Goal: Information Seeking & Learning: Compare options

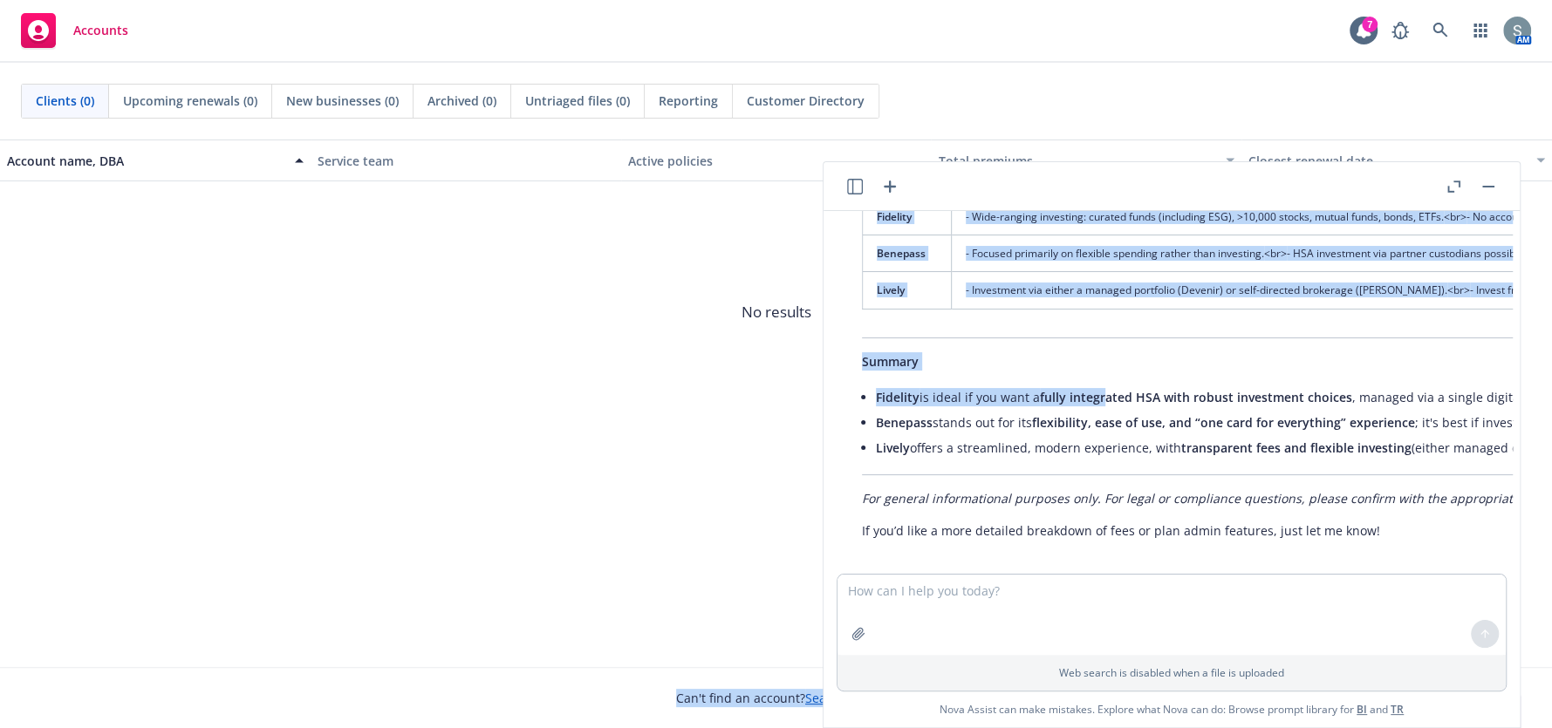
scroll to position [523, 0]
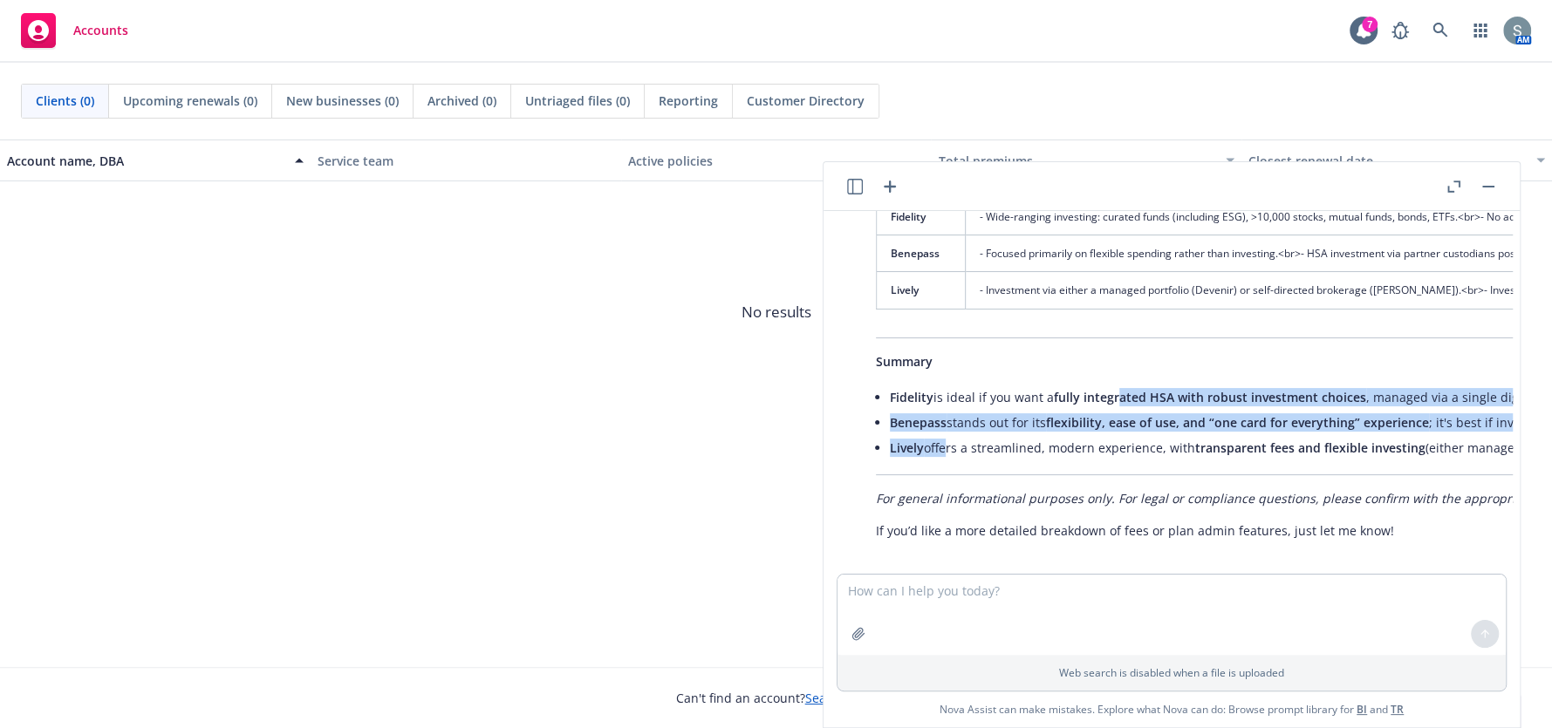
drag, startPoint x: 1118, startPoint y: 396, endPoint x: 940, endPoint y: 465, distance: 190.8
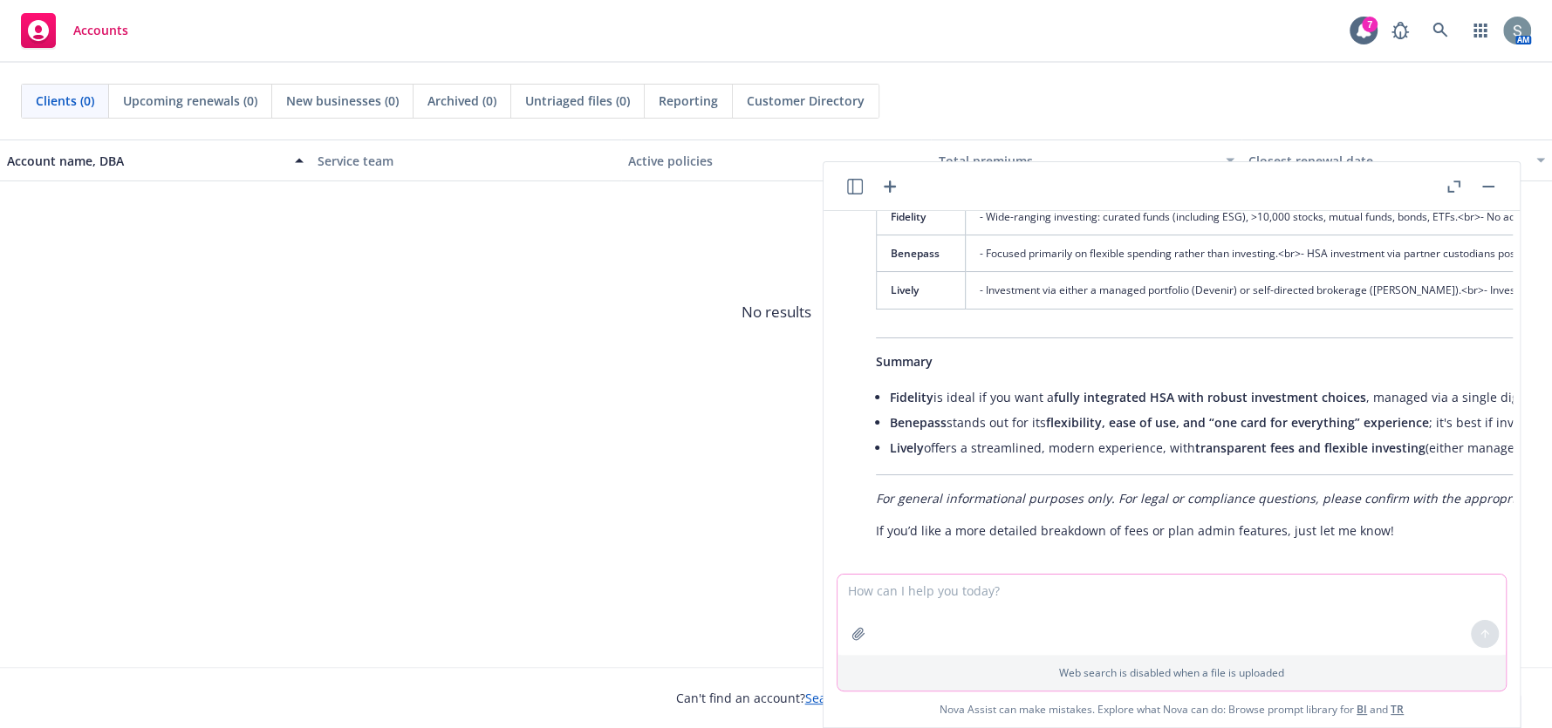
click at [1074, 608] on textarea at bounding box center [1171, 615] width 668 height 80
type textarea "more detailed breakdown or plan admin features please"
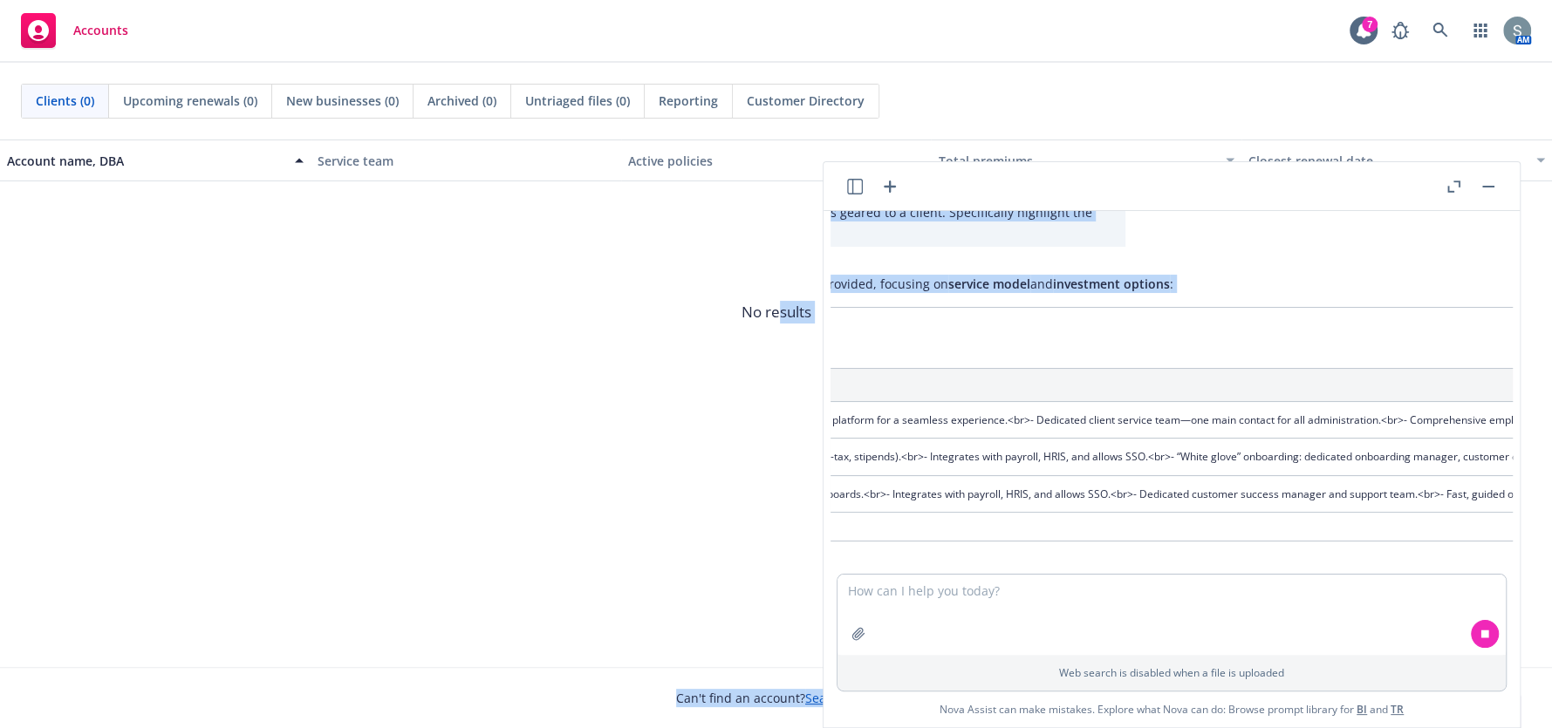
scroll to position [86, 31]
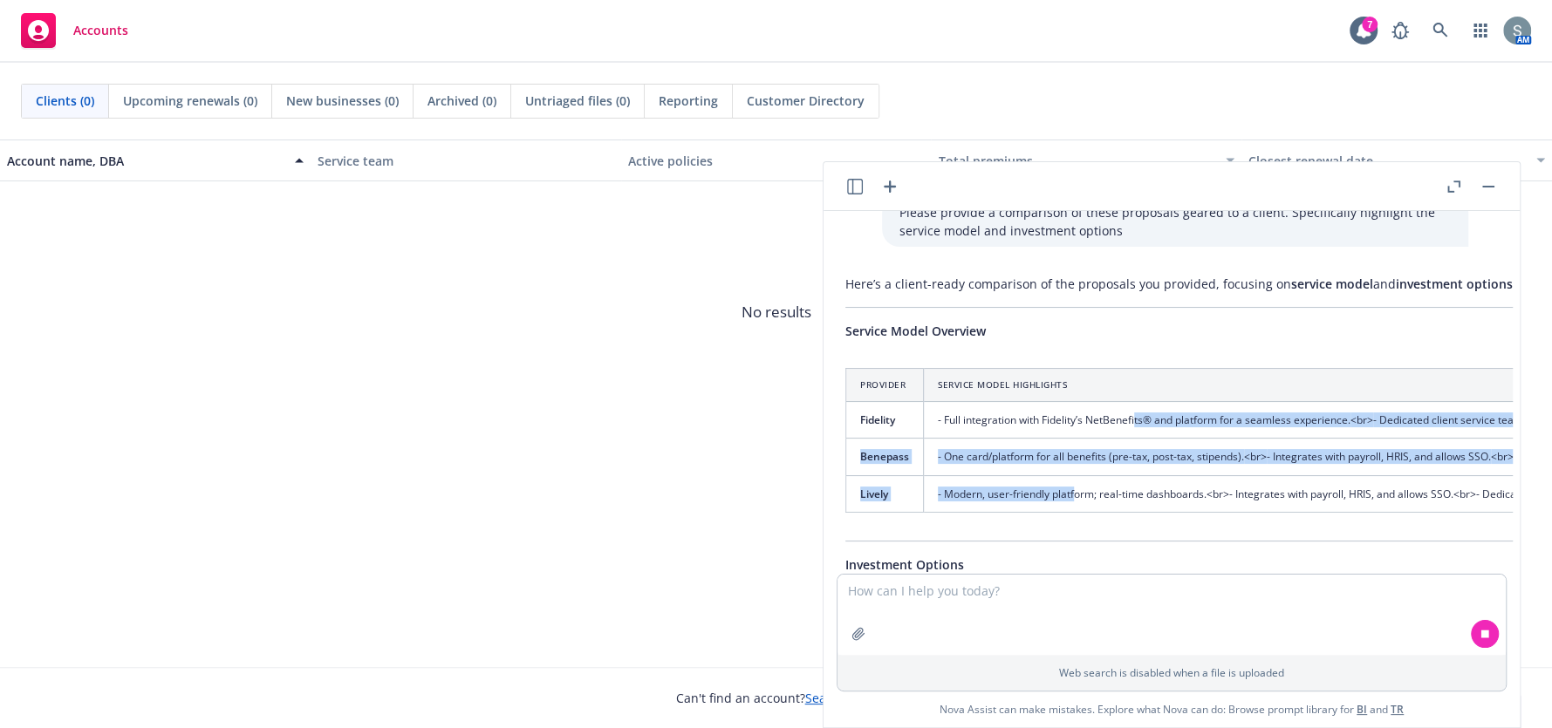
drag, startPoint x: 1166, startPoint y: 426, endPoint x: 1075, endPoint y: 502, distance: 119.5
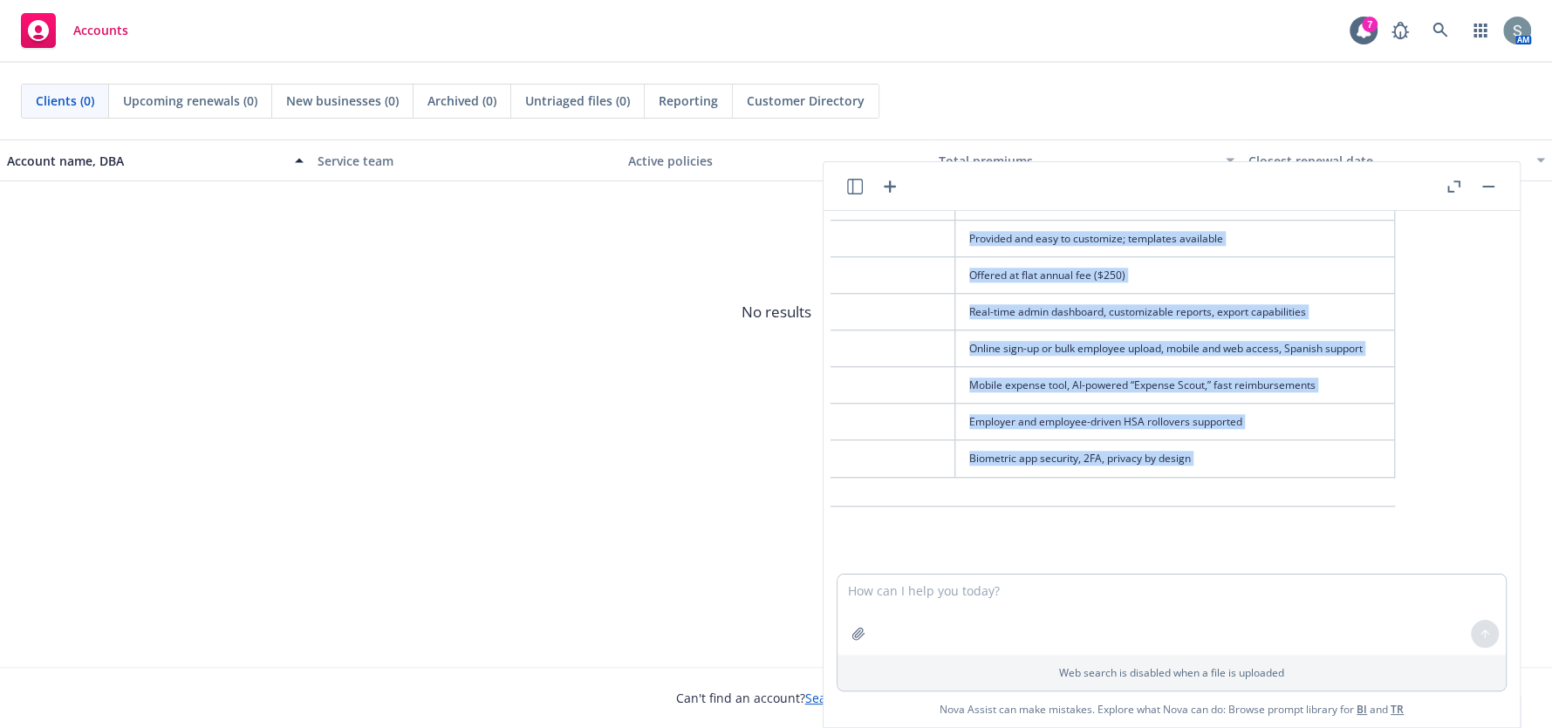
scroll to position [1241, 1143]
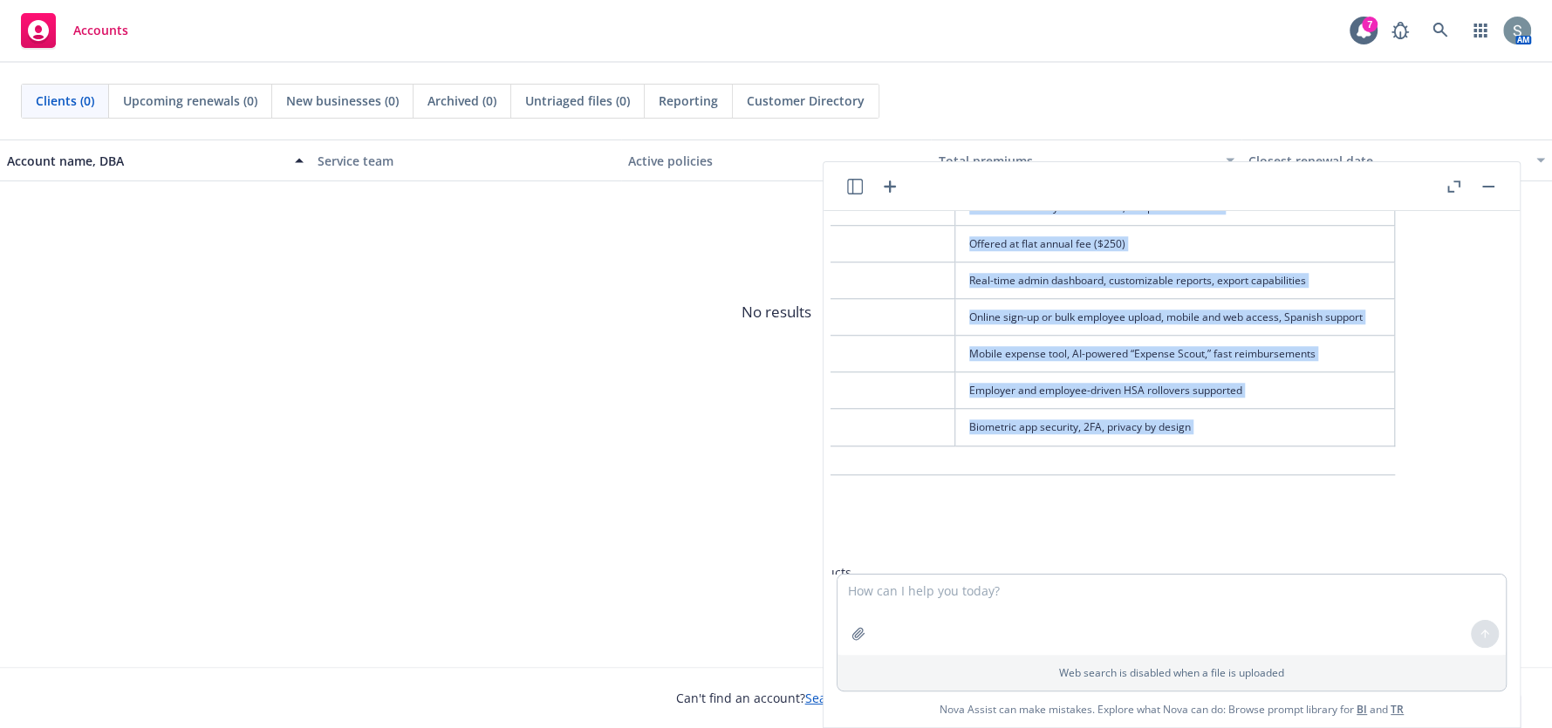
drag, startPoint x: 938, startPoint y: 481, endPoint x: 1268, endPoint y: 489, distance: 330.7
click at [1268, 489] on div "Below is a more detailed breakdown of the plan administration features for Fide…" at bounding box center [564, 313] width 1697 height 820
copy div "Loremips Dolorsit Ametco Adipisci EliTseddoei® tem Incididu.utl—etdoloremagn al…"
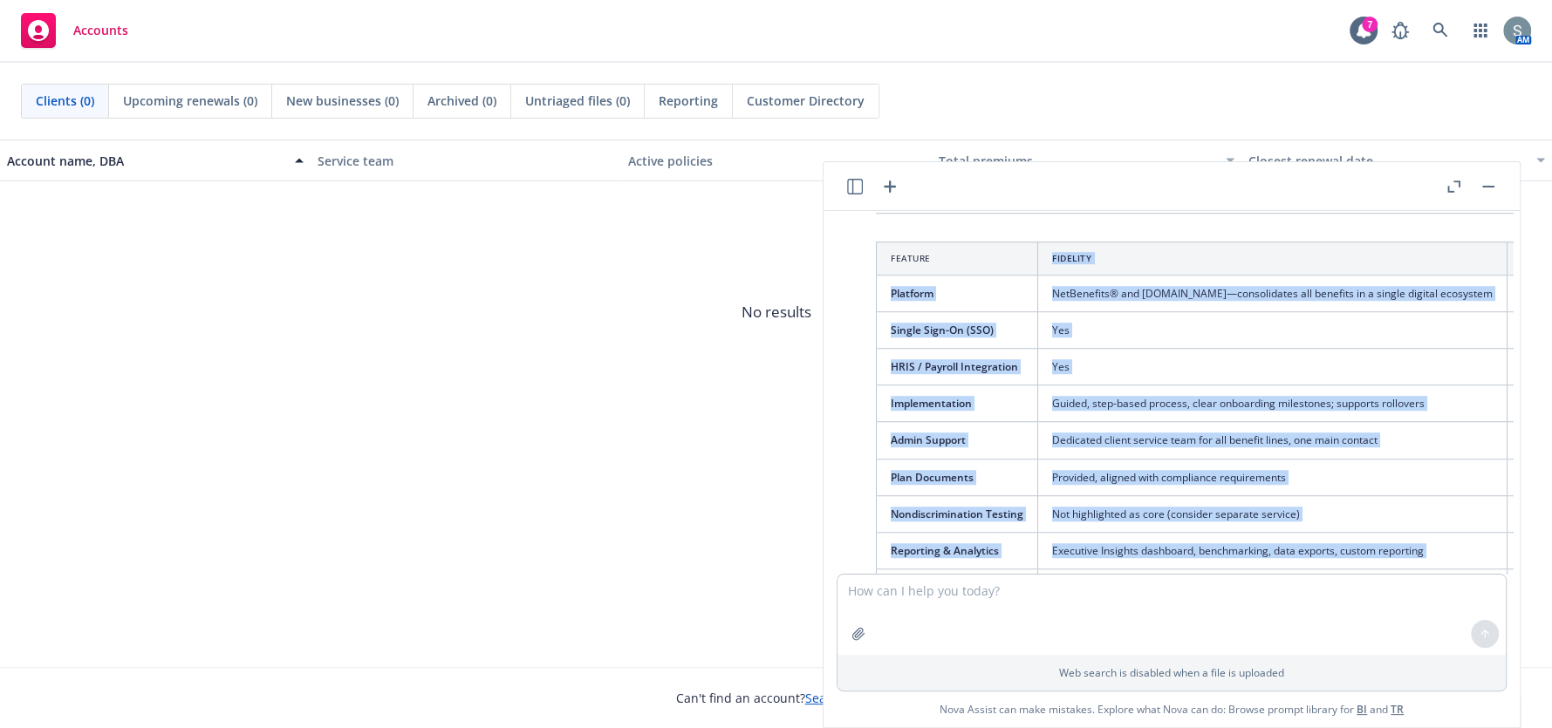
scroll to position [830, 0]
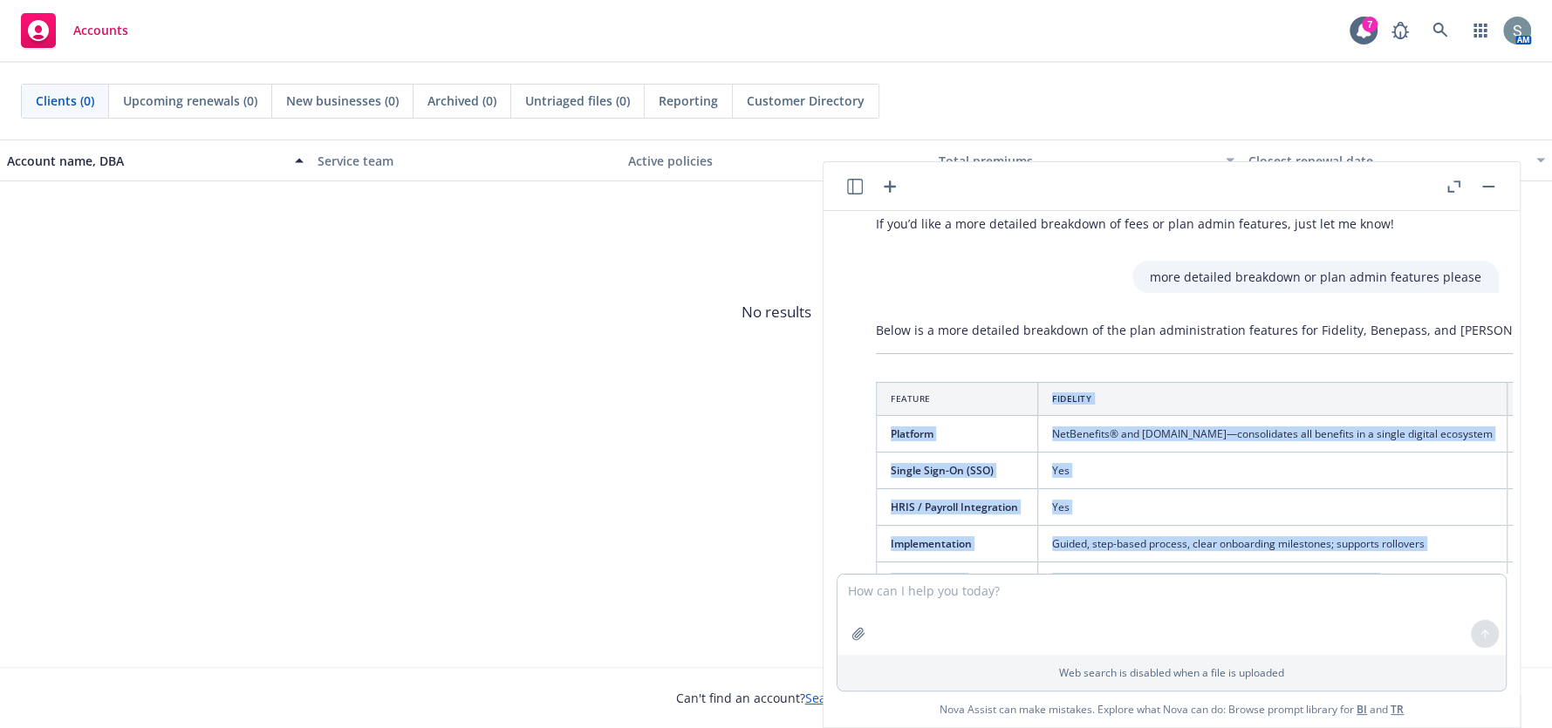
click at [1453, 185] on icon "button" at bounding box center [1453, 187] width 13 height 12
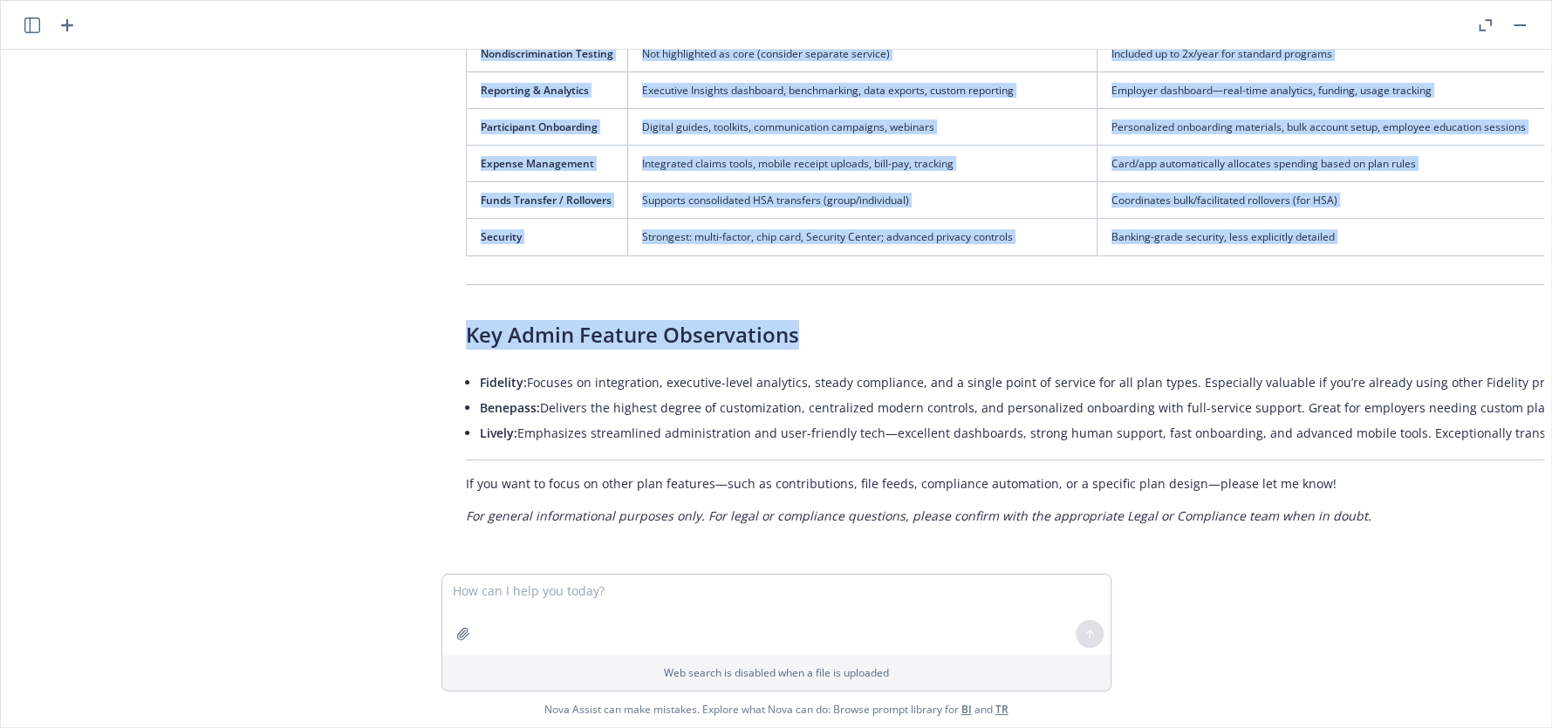
scroll to position [1280, 0]
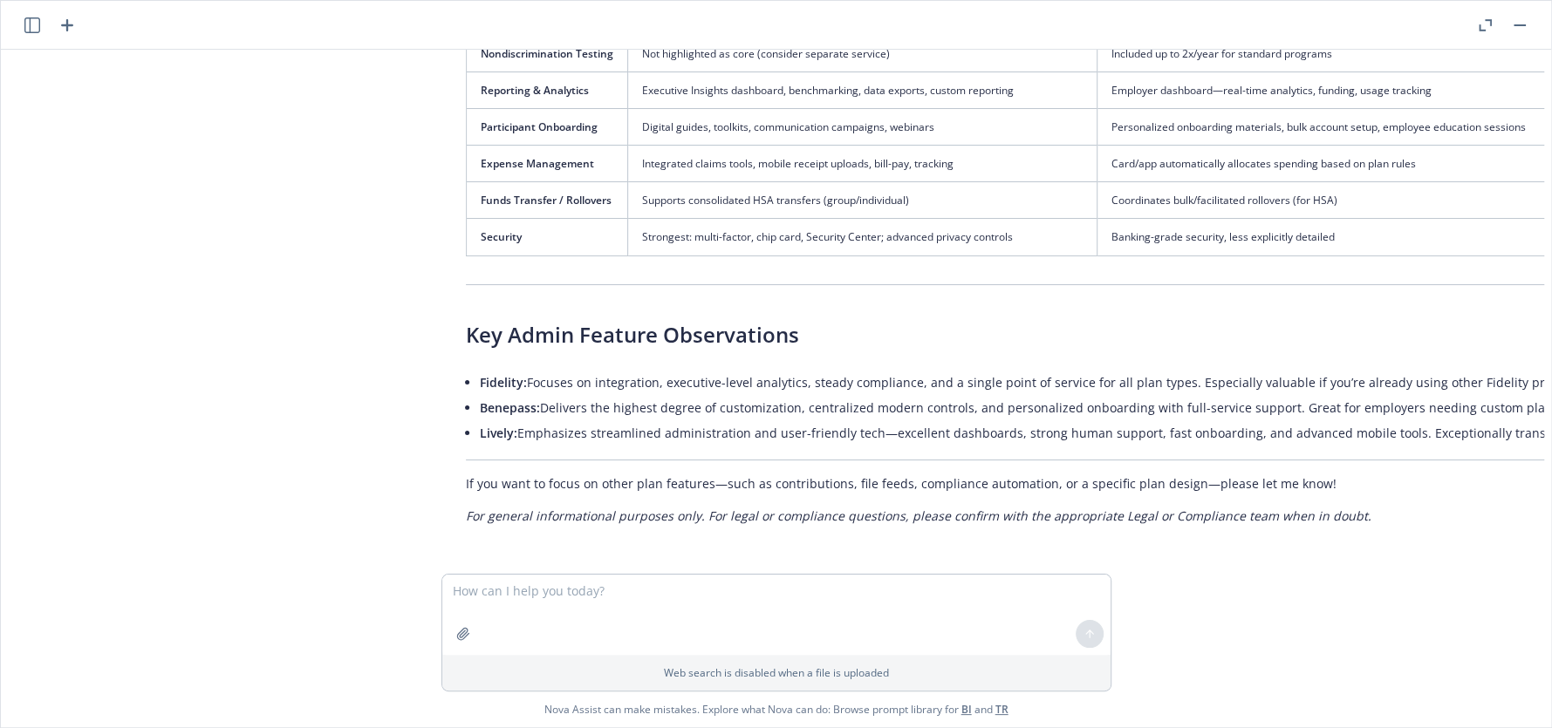
click at [1142, 420] on li "Lively: Emphasizes streamlined administration and user-friendly tech—excellent …" at bounding box center [1304, 432] width 1648 height 25
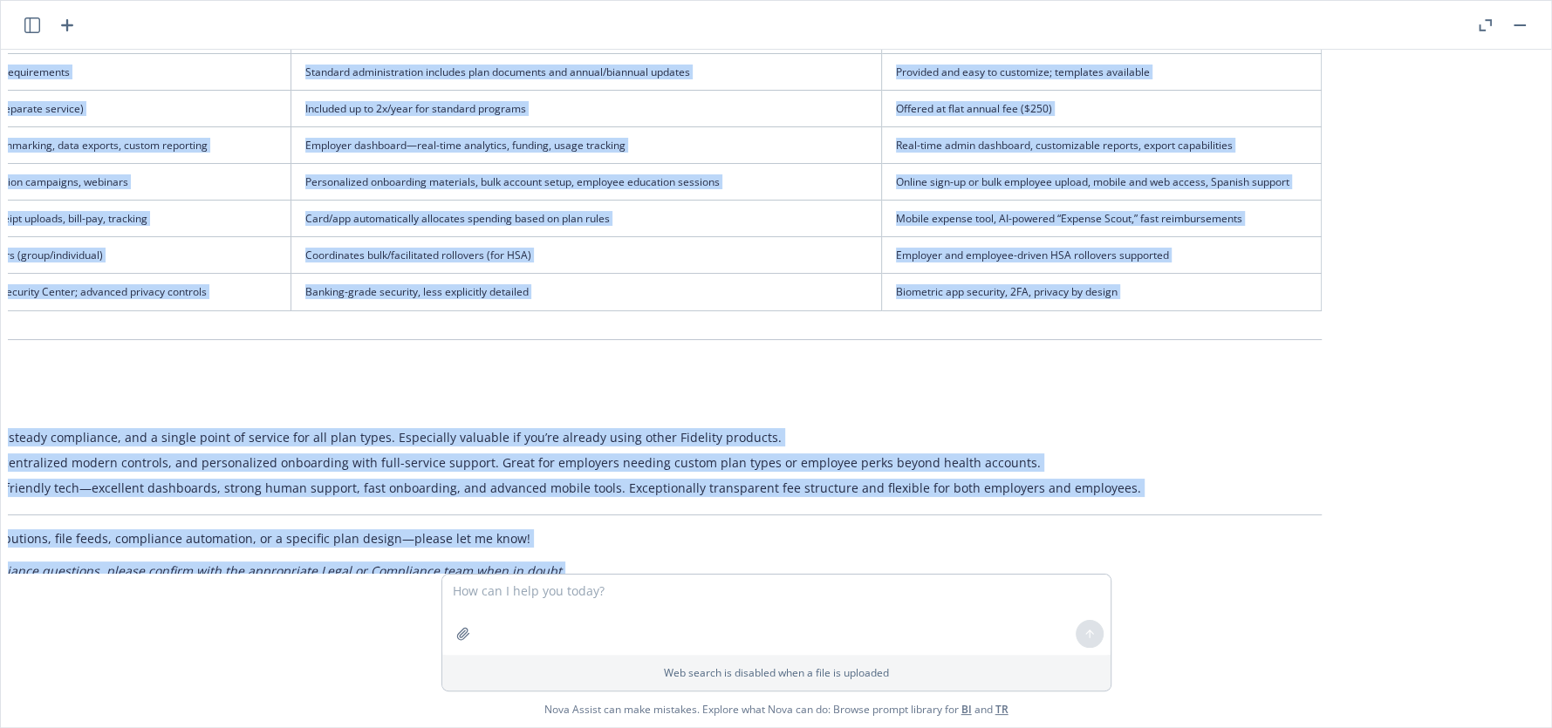
scroll to position [1280, 806]
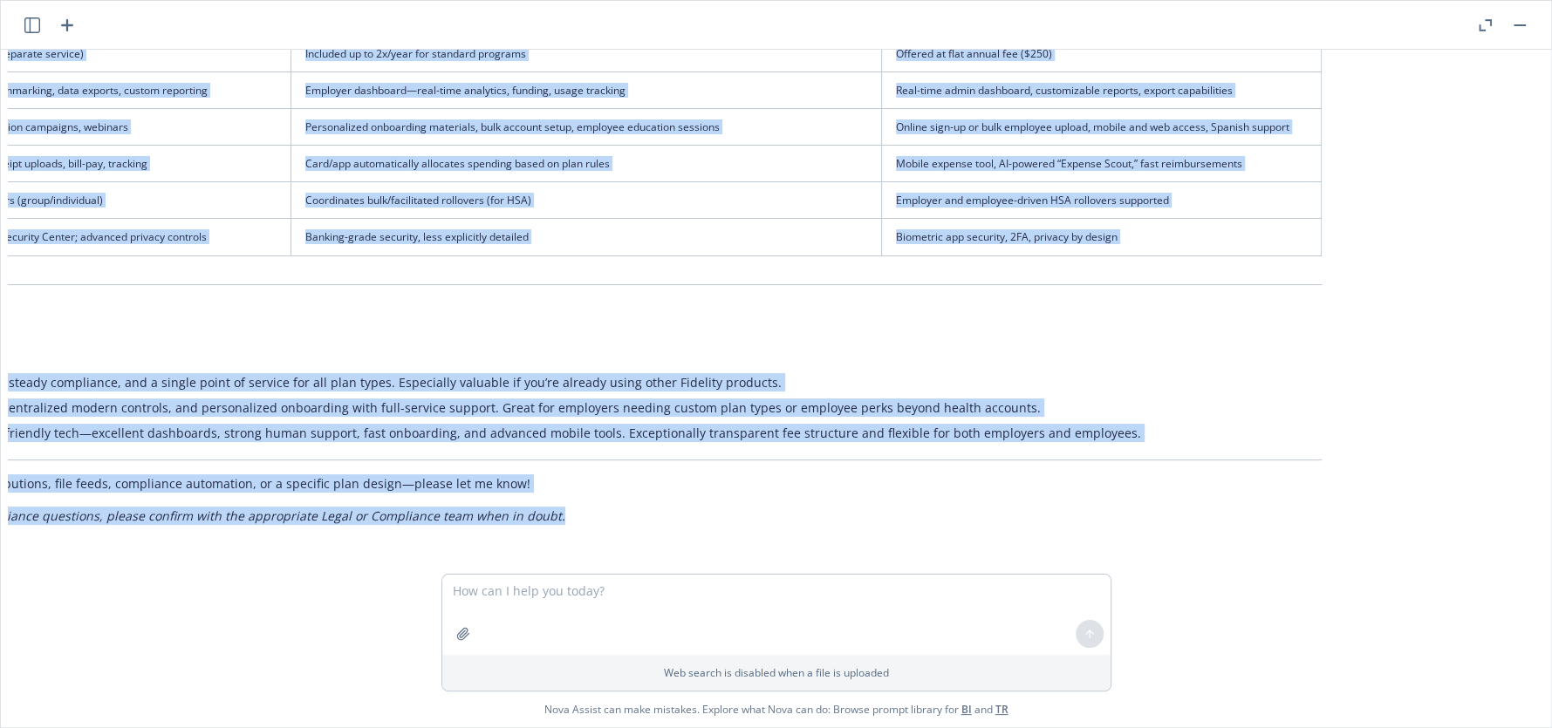
drag, startPoint x: 461, startPoint y: 152, endPoint x: 1532, endPoint y: 504, distance: 1127.6
click at [1466, 563] on div "pdf Fidelity HSA Proposal for EMPIRE.pdf pdf Benepass Proposal - Empire.pdf pdf…" at bounding box center [776, 312] width 1536 height 524
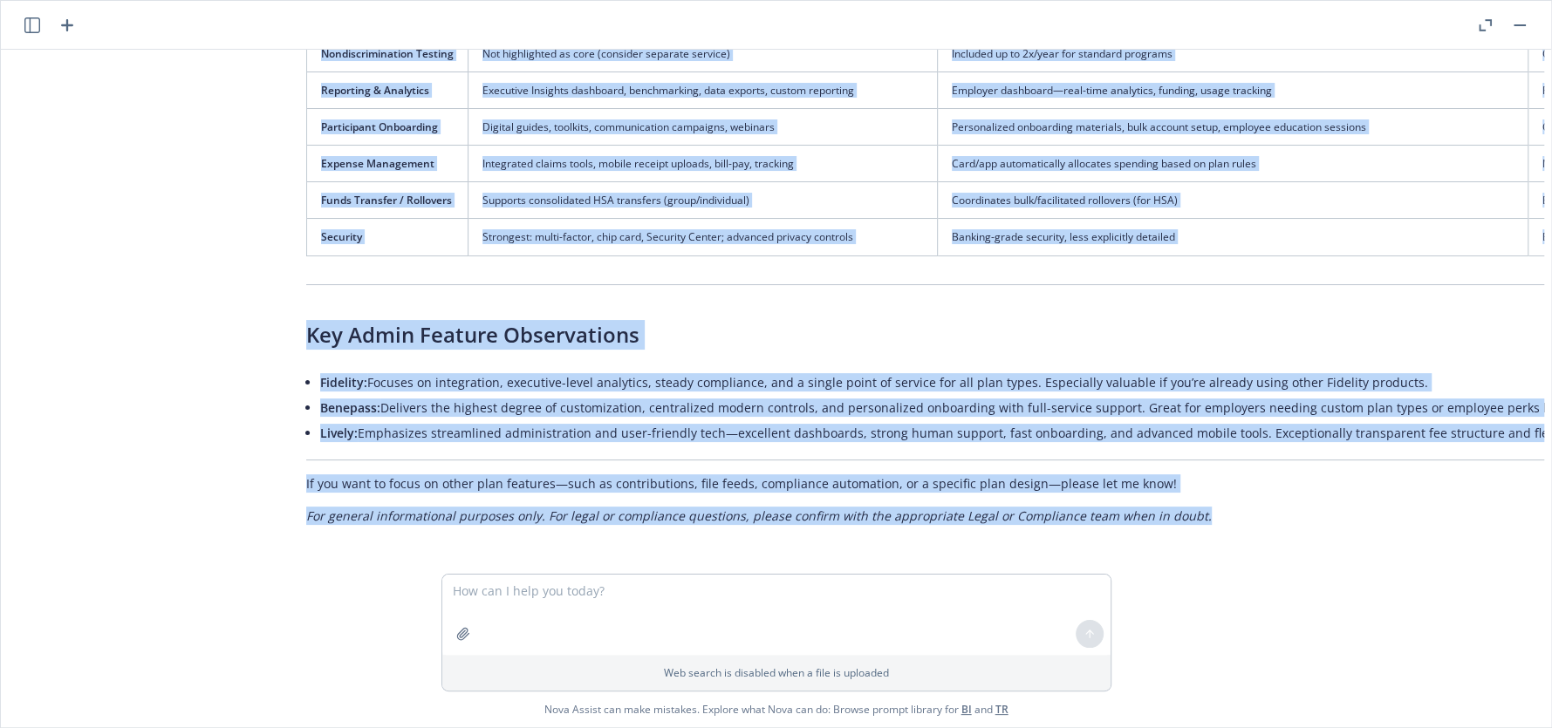
scroll to position [1280, 13]
